Goal: Obtain resource: Obtain resource

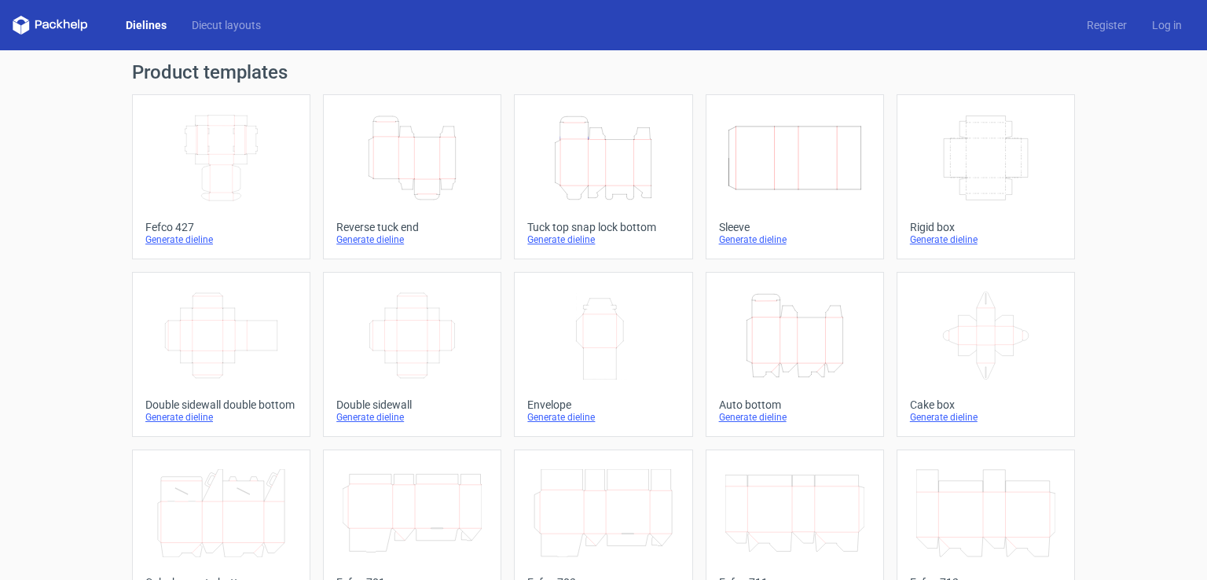
click at [406, 186] on icon "Height Depth Width" at bounding box center [412, 158] width 139 height 88
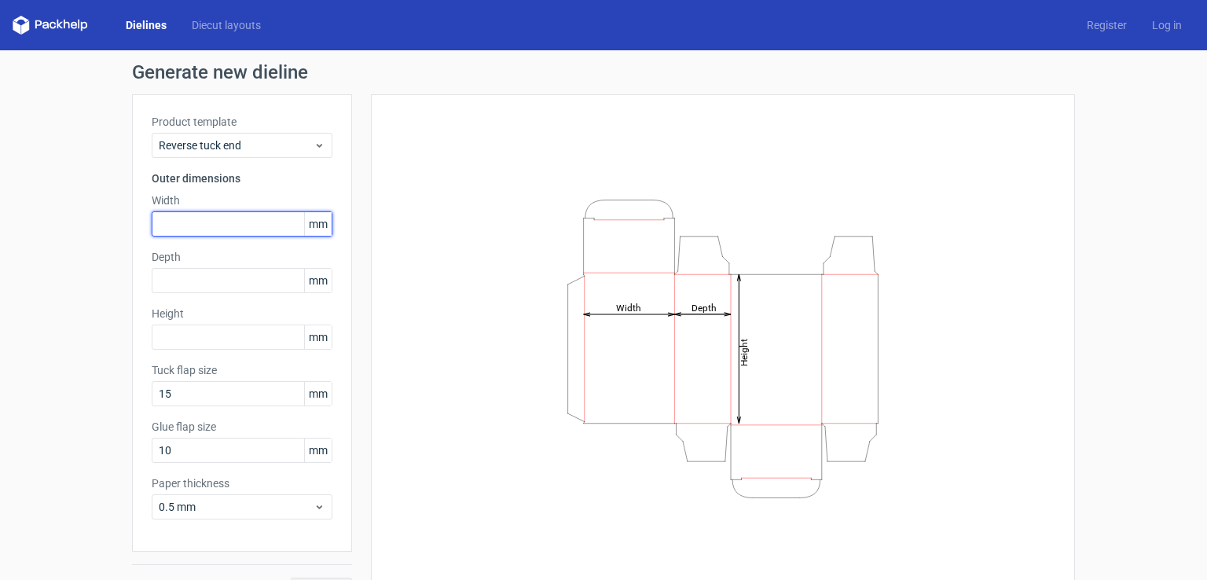
click at [207, 228] on input "text" at bounding box center [242, 223] width 181 height 25
type input "45"
type input "15"
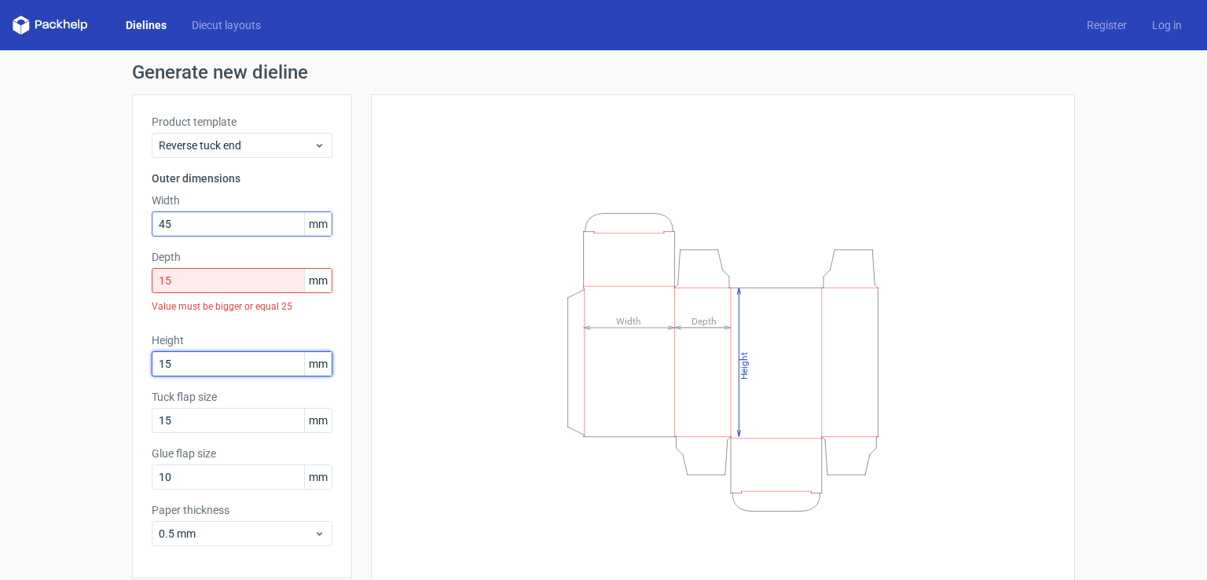
type input "15"
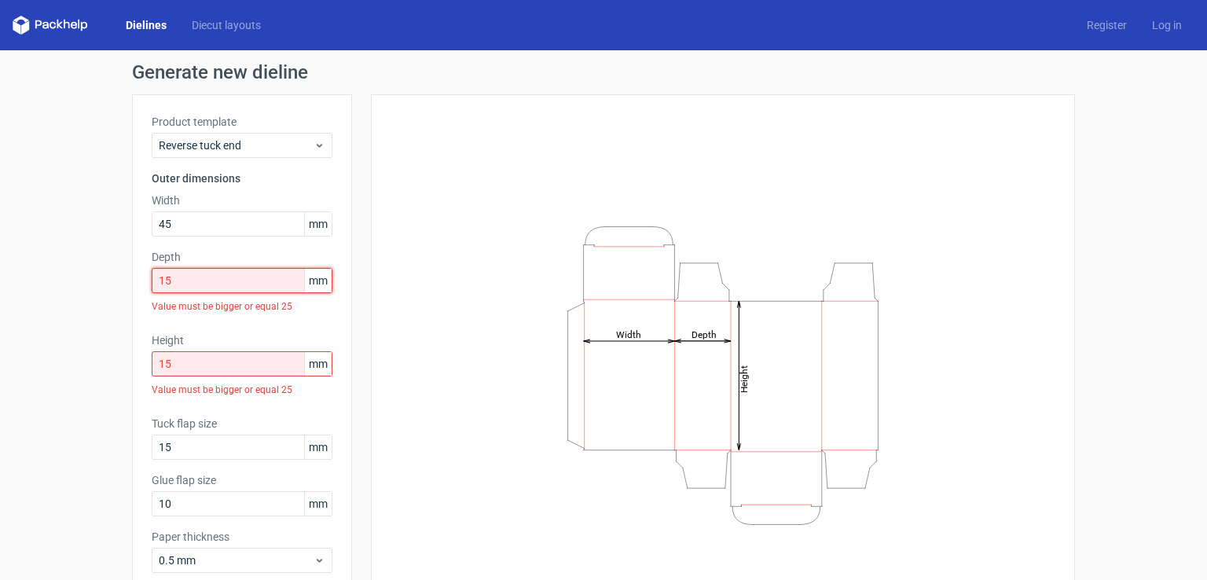
drag, startPoint x: 188, startPoint y: 281, endPoint x: 118, endPoint y: 281, distance: 69.9
click at [118, 281] on div "Generate new dieline Product template Reverse tuck end Outer dimensions Width 4…" at bounding box center [603, 359] width 1207 height 619
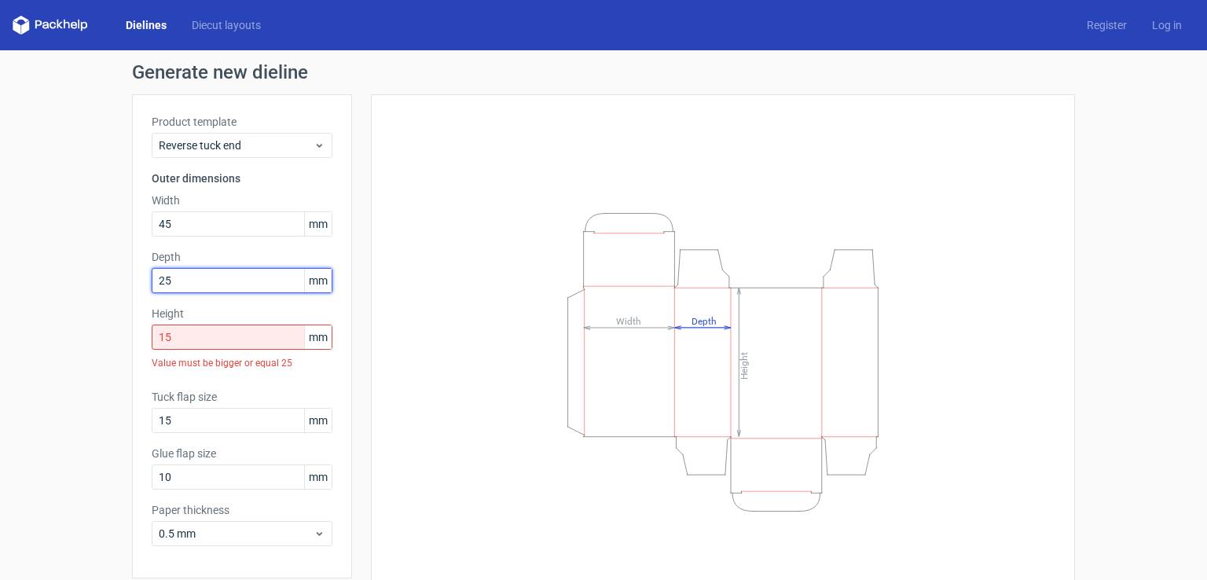
type input "25"
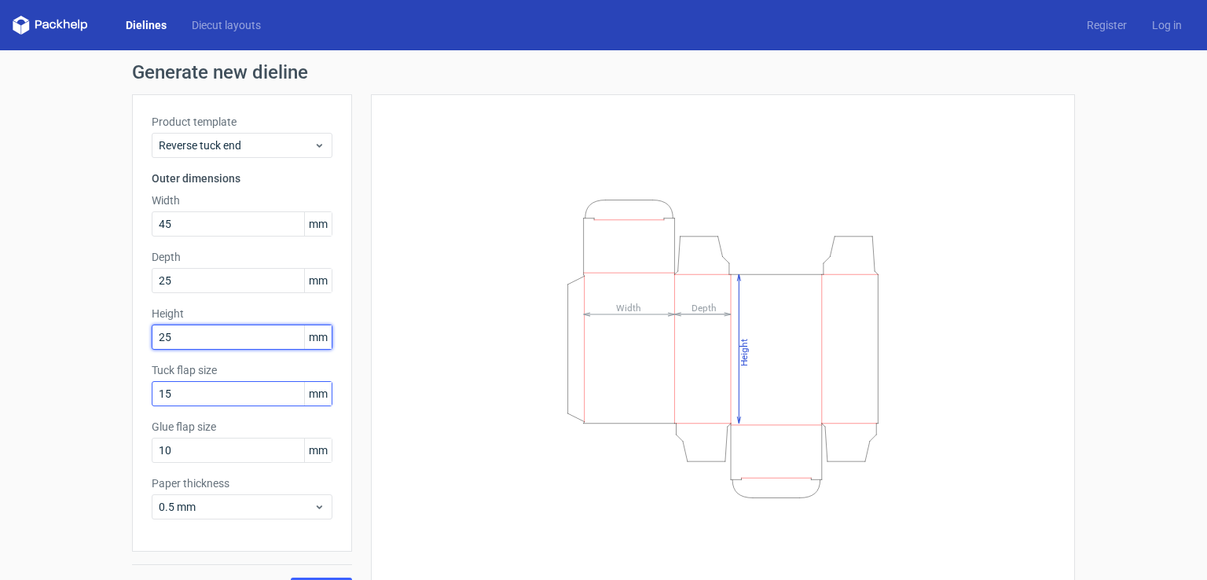
scroll to position [35, 0]
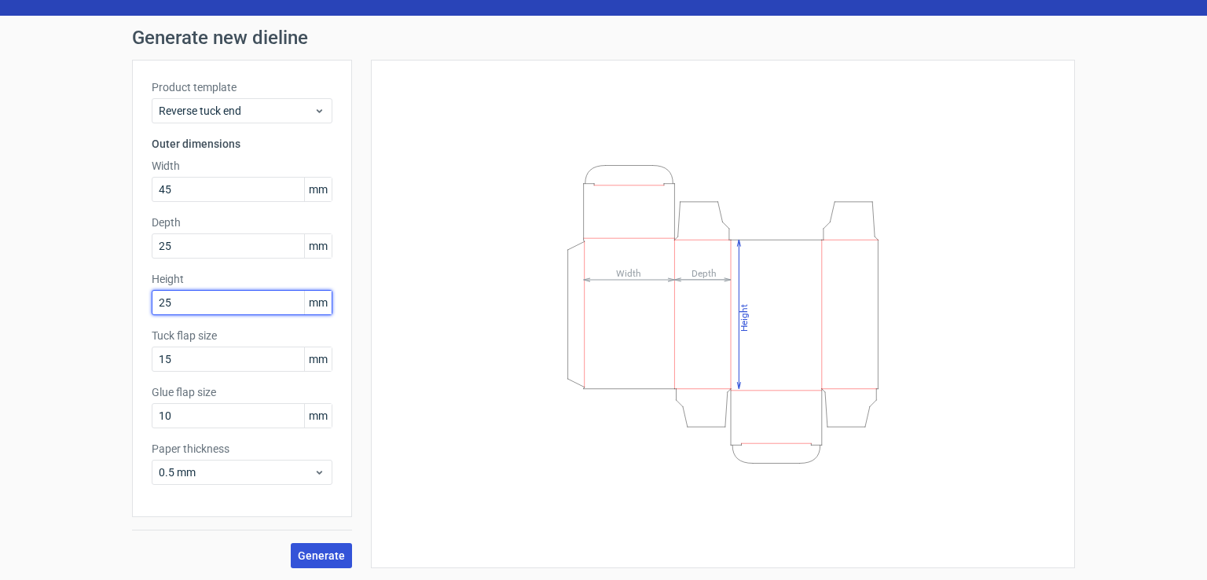
type input "25"
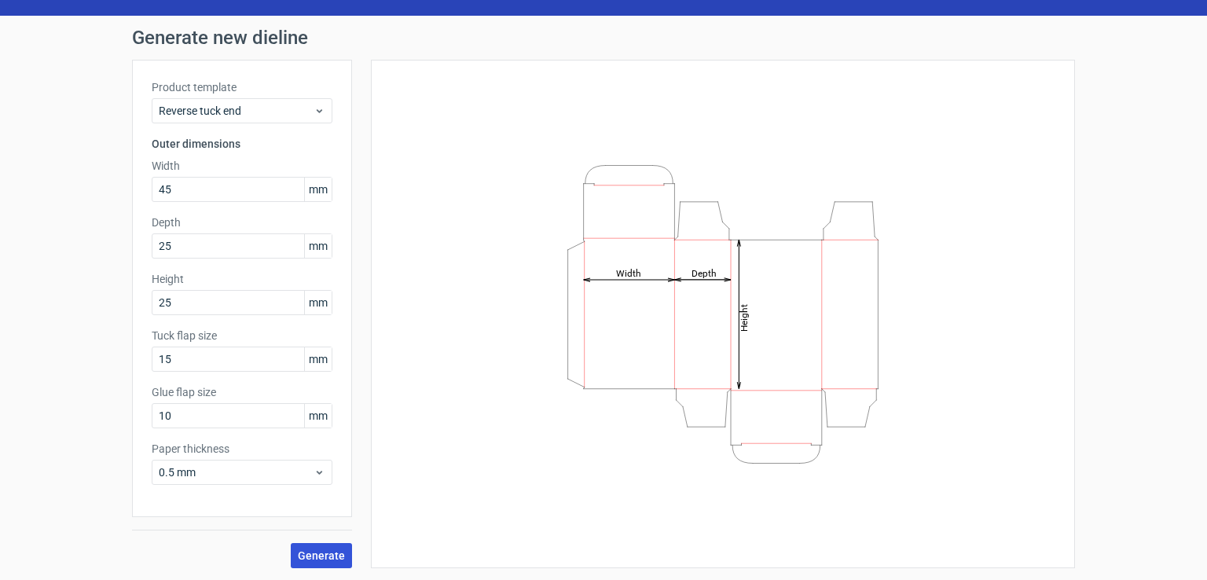
click at [318, 558] on span "Generate" at bounding box center [321, 555] width 47 height 11
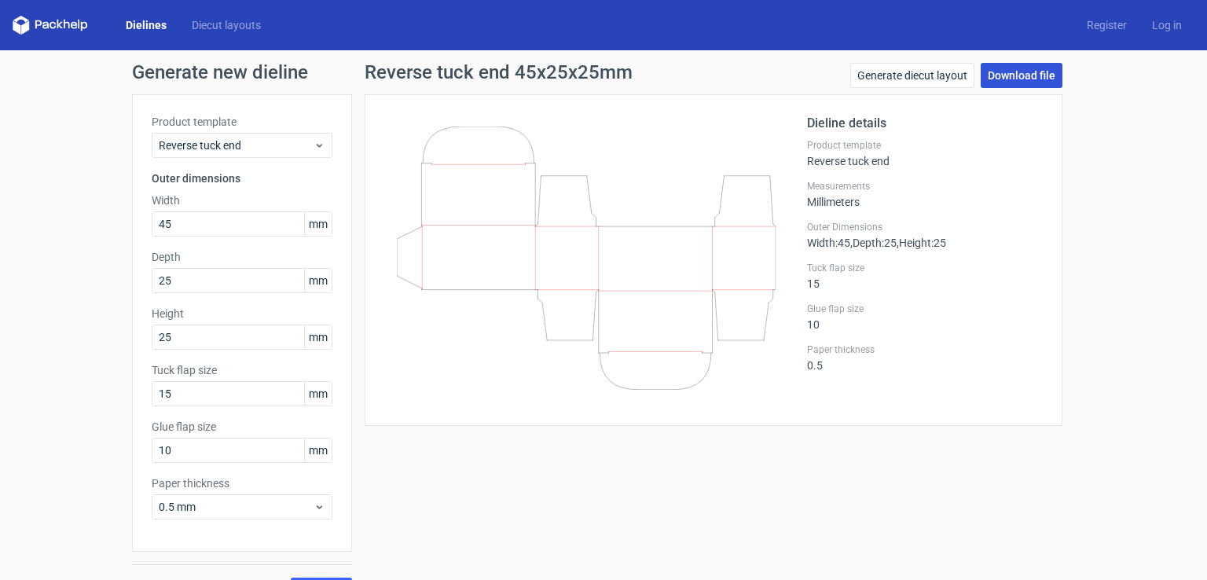
click at [1033, 73] on link "Download file" at bounding box center [1022, 75] width 82 height 25
